Goal: Use online tool/utility: Utilize a website feature to perform a specific function

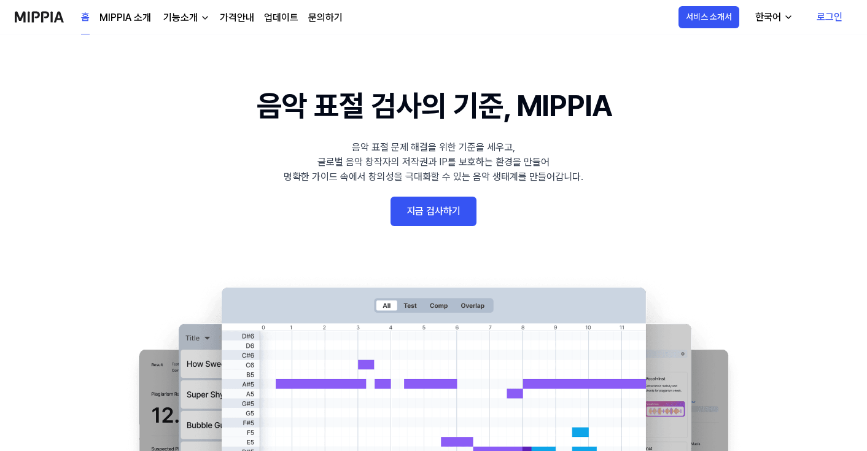
click at [455, 216] on link "지금 검사하기" at bounding box center [434, 211] width 86 height 29
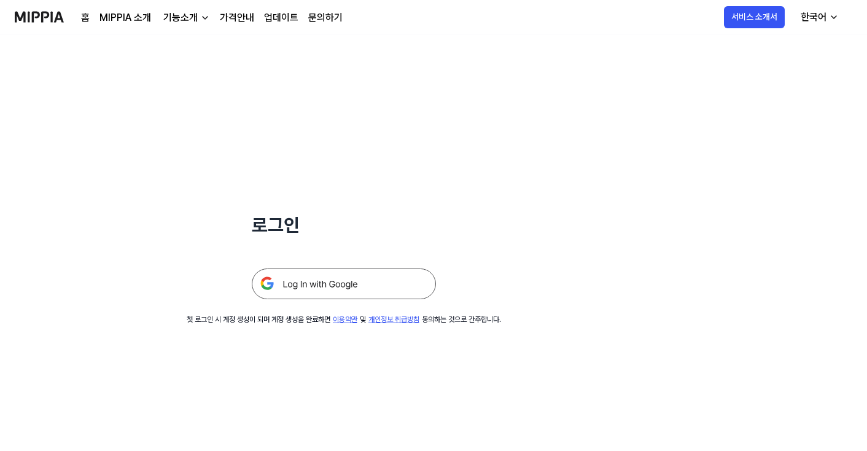
click at [317, 284] on img at bounding box center [344, 283] width 184 height 31
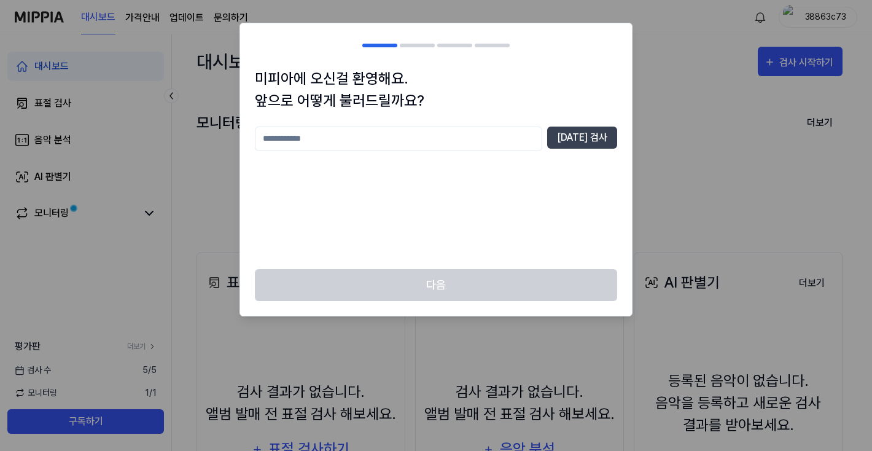
click at [447, 144] on input "text" at bounding box center [398, 139] width 287 height 25
type input "*******"
click at [577, 134] on button "중복 검사" at bounding box center [582, 138] width 70 height 22
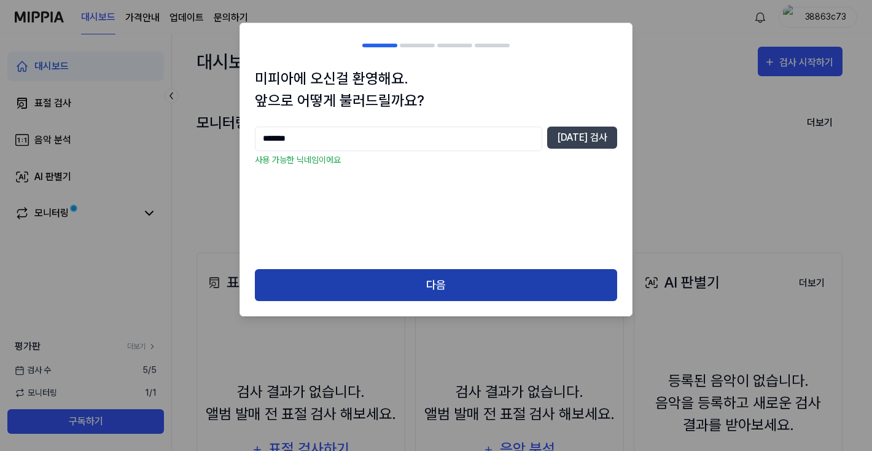
click at [499, 279] on button "다음" at bounding box center [436, 285] width 362 height 33
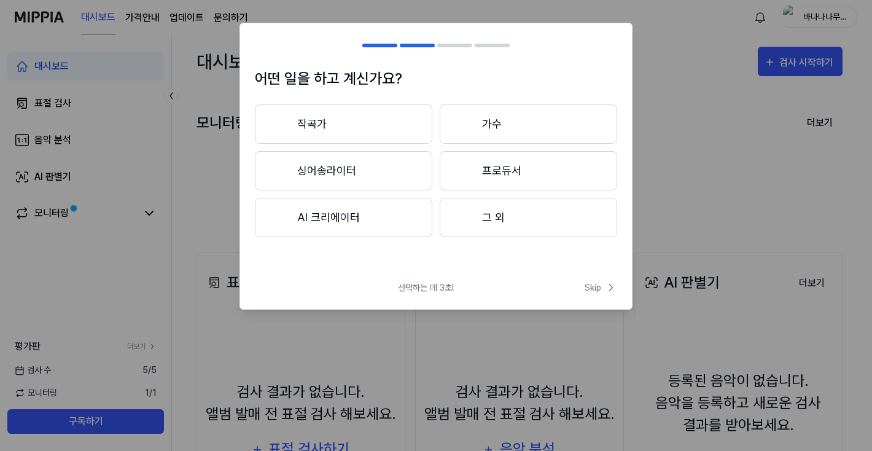
click at [383, 114] on button "작곡가" at bounding box center [344, 123] width 178 height 39
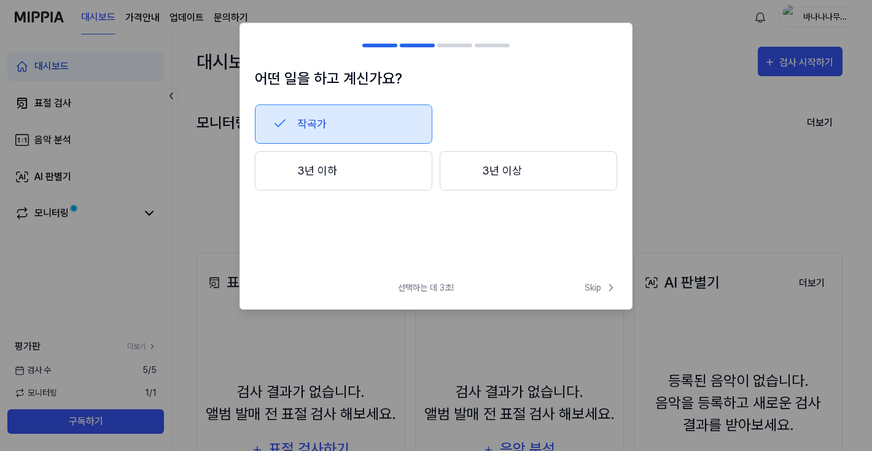
click at [367, 172] on button "3년 이하" at bounding box center [344, 170] width 178 height 39
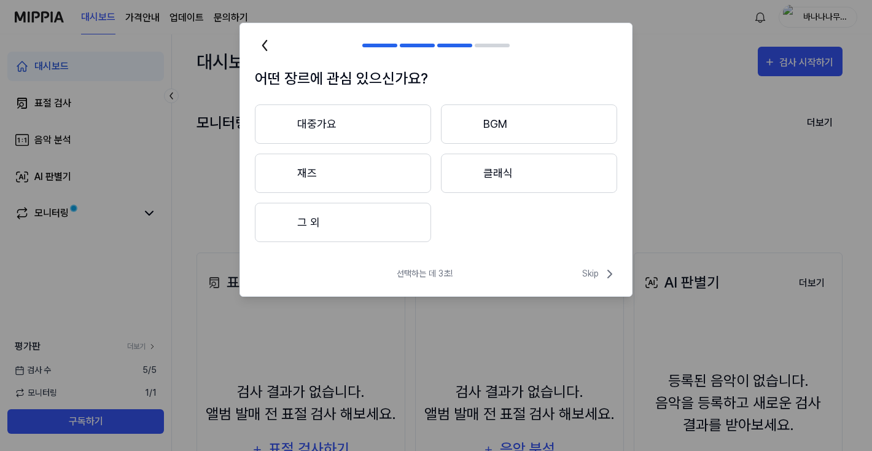
click at [377, 230] on button "그 외" at bounding box center [343, 222] width 176 height 39
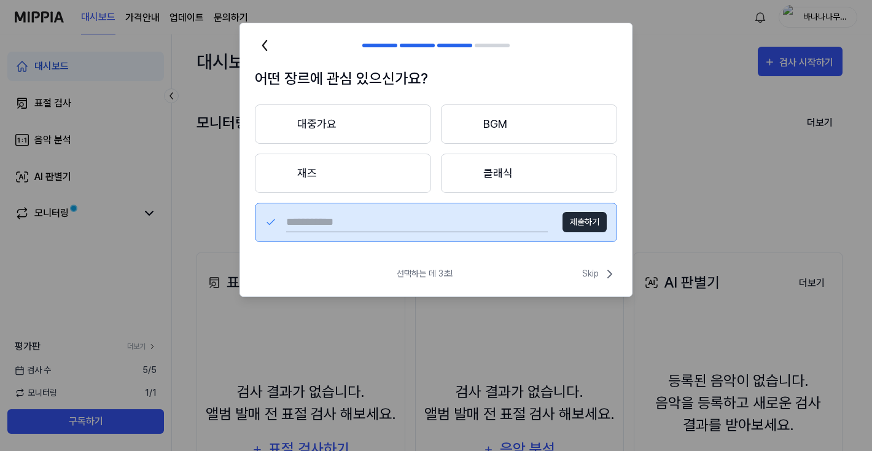
click at [487, 230] on input "text" at bounding box center [417, 223] width 262 height 20
type input "****"
click at [586, 220] on button "제출하기" at bounding box center [585, 222] width 44 height 20
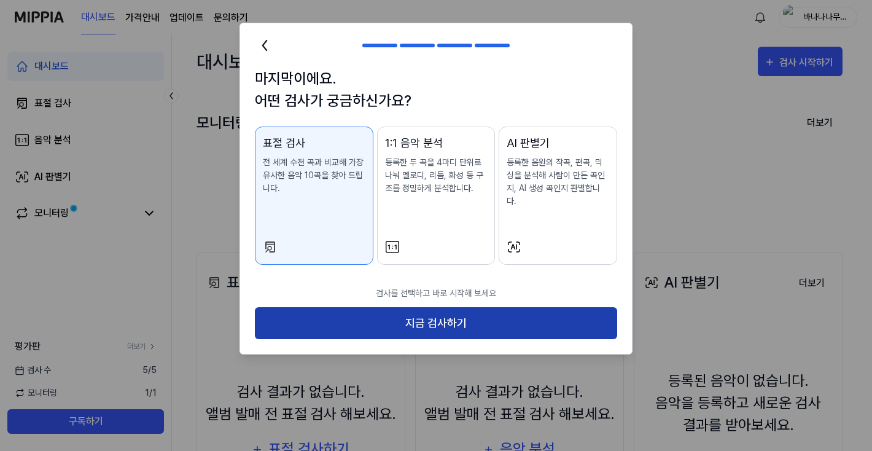
click at [442, 312] on button "지금 검사하기" at bounding box center [436, 323] width 362 height 33
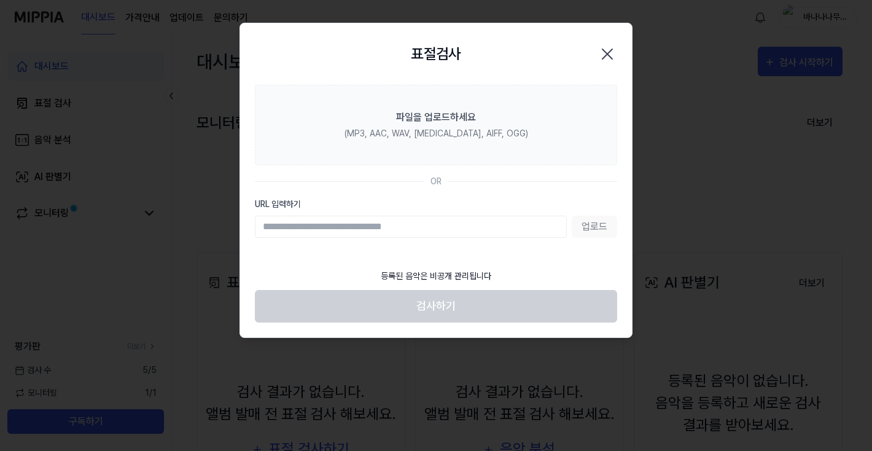
click at [432, 232] on input "URL 입력하기" at bounding box center [411, 227] width 312 height 22
click at [463, 77] on div "표절검사 닫기" at bounding box center [436, 53] width 392 height 61
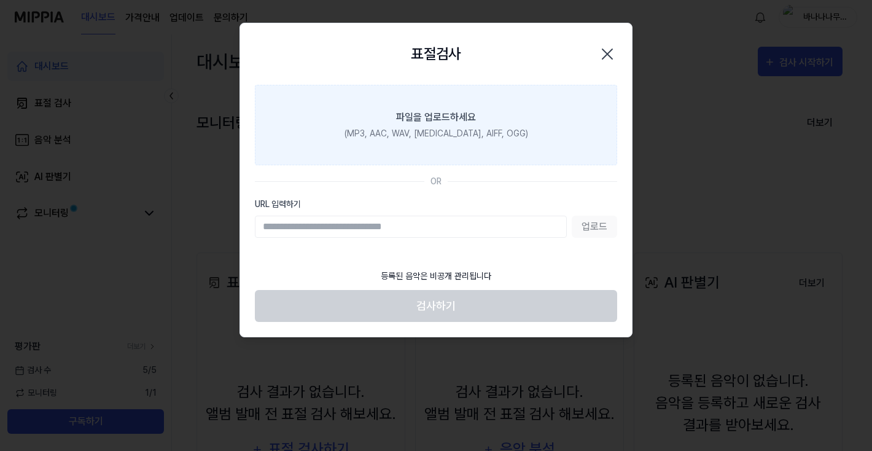
click at [460, 127] on div "(MP3, AAC, WAV, FLAC, AIFF, OGG)" at bounding box center [437, 133] width 184 height 13
click at [0, 0] on input "파일을 업로드하세요 (MP3, AAC, WAV, FLAC, AIFF, OGG)" at bounding box center [0, 0] width 0 height 0
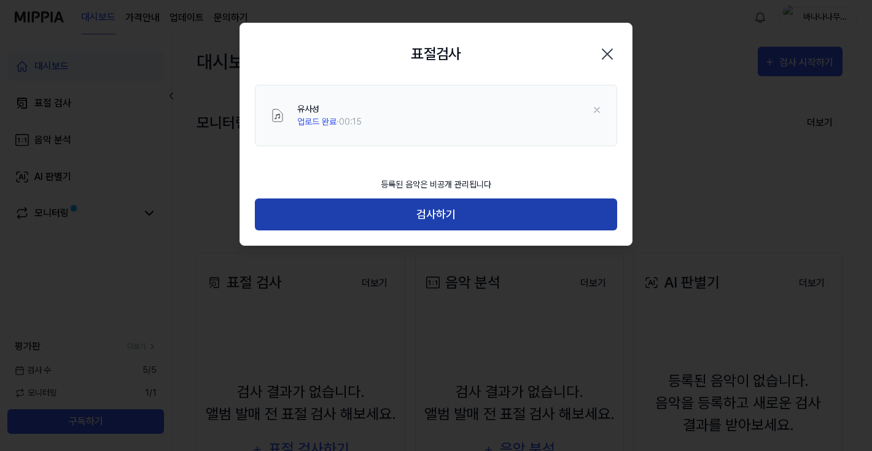
click at [488, 214] on button "검사하기" at bounding box center [436, 214] width 362 height 33
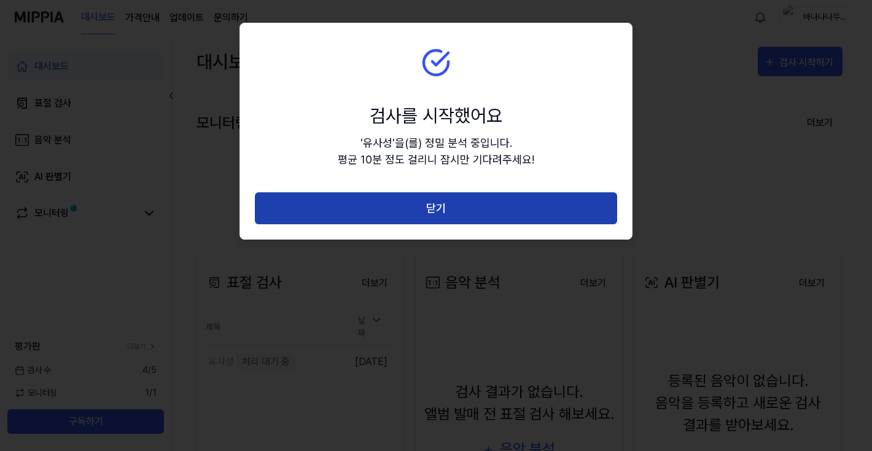
click at [489, 215] on button "닫기" at bounding box center [436, 208] width 362 height 33
